Goal: Task Accomplishment & Management: Complete application form

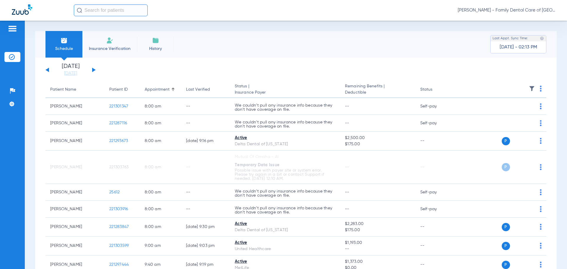
click at [107, 47] on span "Insurance Verification" at bounding box center [110, 49] width 46 height 6
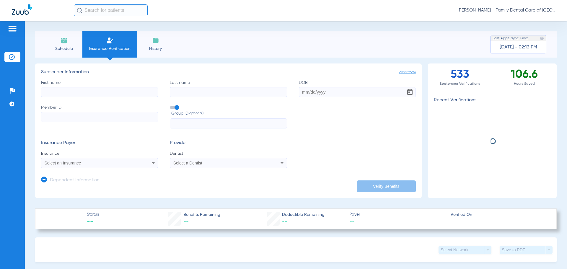
click at [71, 91] on input "First name" at bounding box center [99, 92] width 117 height 10
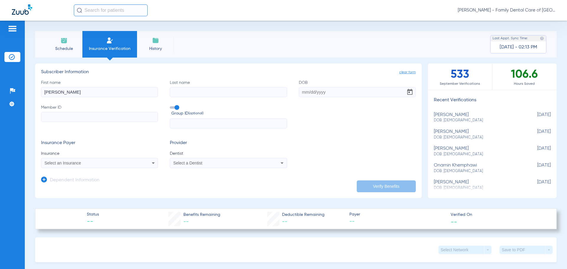
type input "[PERSON_NAME]"
click at [72, 91] on input "[PERSON_NAME]" at bounding box center [99, 92] width 117 height 10
type input "k"
drag, startPoint x: 87, startPoint y: 93, endPoint x: 84, endPoint y: 93, distance: 3.8
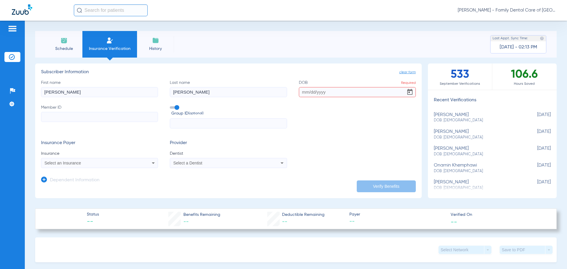
click at [87, 93] on input "[PERSON_NAME]" at bounding box center [99, 92] width 117 height 10
type input "j"
type input "kaleb"
click at [78, 117] on input "Member ID" at bounding box center [99, 117] width 117 height 10
click at [101, 120] on input "Member ID Required" at bounding box center [99, 117] width 117 height 10
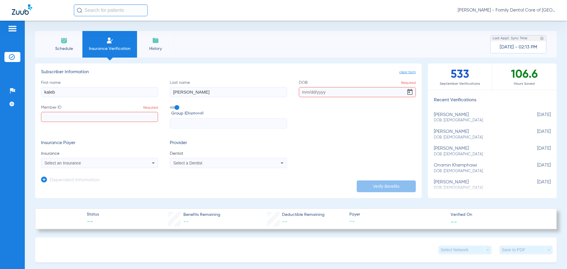
paste input "U3243080901"
type input "U3243080901"
click at [189, 125] on input "text" at bounding box center [228, 123] width 117 height 10
click at [201, 124] on input "text" at bounding box center [228, 123] width 117 height 10
paste input "2463754"
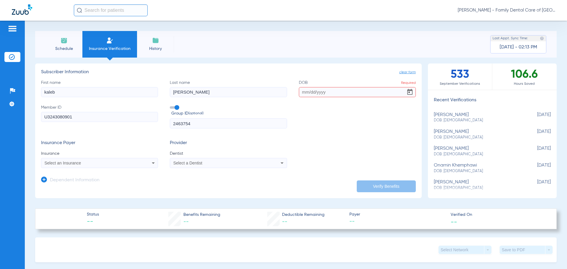
type input "2463754"
click at [107, 160] on div "Select an Insurance" at bounding box center [99, 162] width 116 height 7
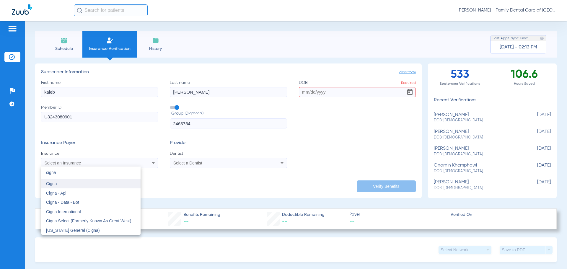
type input "cigna"
click at [51, 185] on span "Cigna" at bounding box center [51, 183] width 11 height 5
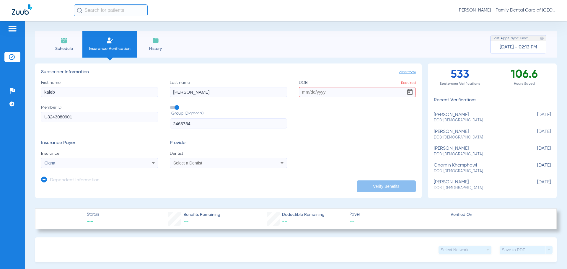
click at [233, 165] on div "Select a Dentist" at bounding box center [217, 163] width 88 height 4
type input "ale"
click at [226, 202] on span "[PERSON_NAME] 1538516984" at bounding box center [203, 202] width 58 height 4
click at [337, 151] on div "Insurance Payer Insurance Cigna Provider Dentist [PERSON_NAME] 1538516984" at bounding box center [228, 154] width 375 height 28
click at [300, 93] on input "DOB Required" at bounding box center [357, 92] width 117 height 10
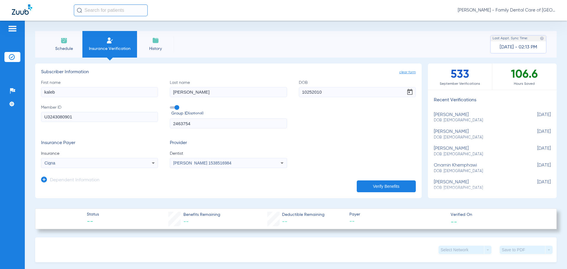
type input "[DATE]"
click at [328, 151] on div "Insurance Payer Insurance Cigna Provider Dentist [PERSON_NAME] 1538516984" at bounding box center [228, 154] width 375 height 28
click at [380, 185] on button "Verify Benefits" at bounding box center [386, 186] width 59 height 12
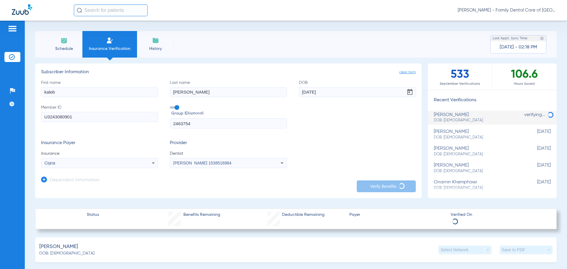
click at [407, 72] on span "clear form" at bounding box center [407, 72] width 17 height 6
